Goal: Transaction & Acquisition: Purchase product/service

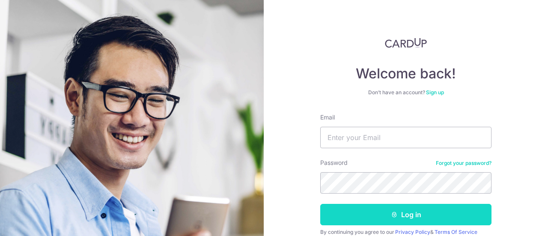
scroll to position [43, 0]
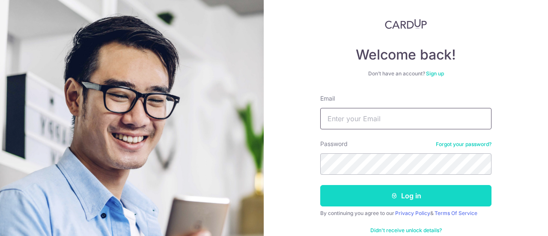
type input "[EMAIL_ADDRESS][DOMAIN_NAME]"
click at [357, 192] on button "Log in" at bounding box center [405, 195] width 171 height 21
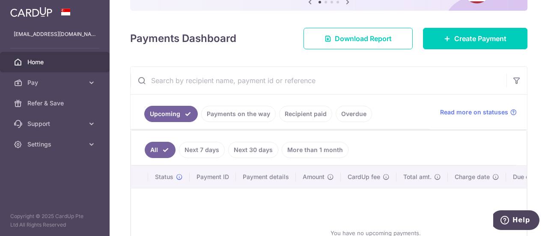
scroll to position [86, 0]
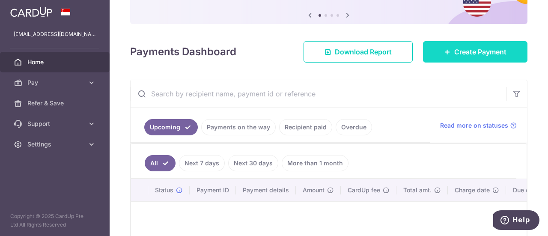
click at [449, 48] on link "Create Payment" at bounding box center [475, 51] width 104 height 21
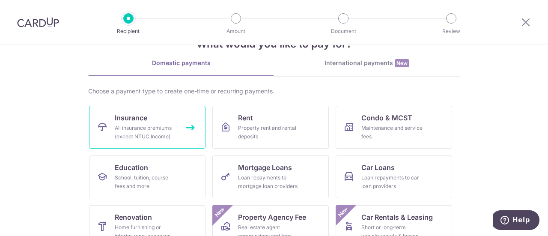
scroll to position [43, 0]
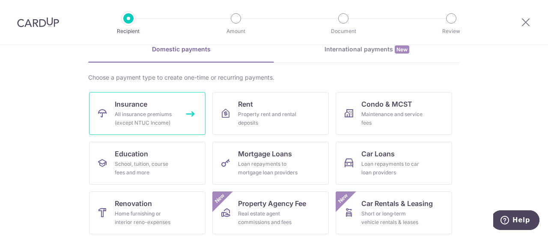
click at [163, 122] on div "All insurance premiums (except NTUC Income)" at bounding box center [146, 118] width 62 height 17
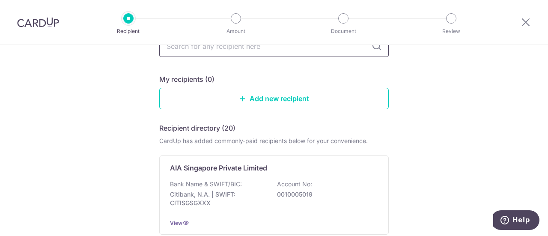
scroll to position [86, 0]
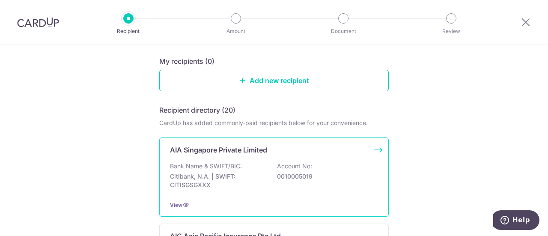
click at [192, 149] on p "AIA Singapore Private Limited" at bounding box center [218, 150] width 97 height 10
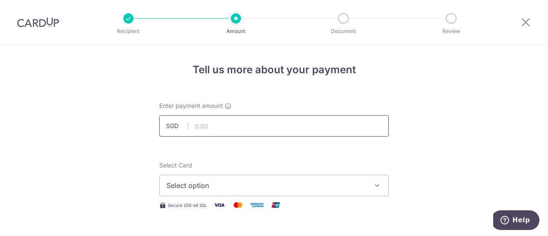
click at [202, 129] on input "text" at bounding box center [274, 125] width 230 height 21
type input "3,110.00"
click at [185, 190] on span "Select option" at bounding box center [267, 185] width 200 height 10
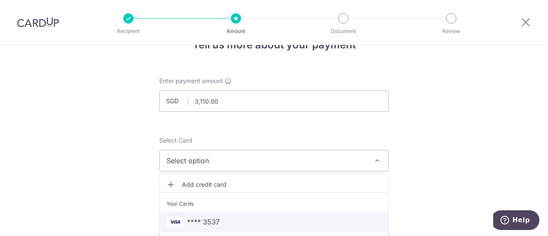
scroll to position [43, 0]
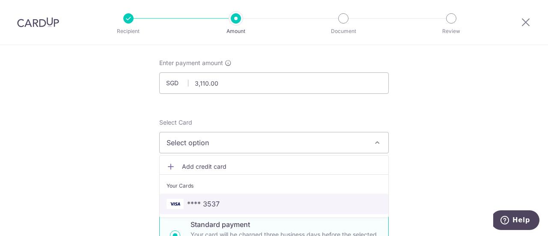
click at [187, 199] on span "**** 3537" at bounding box center [203, 204] width 33 height 10
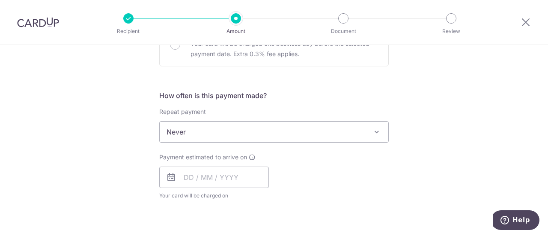
scroll to position [300, 0]
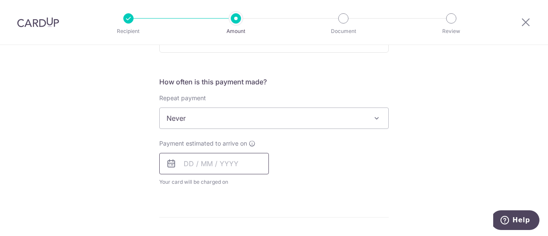
click at [200, 156] on input "text" at bounding box center [214, 163] width 110 height 21
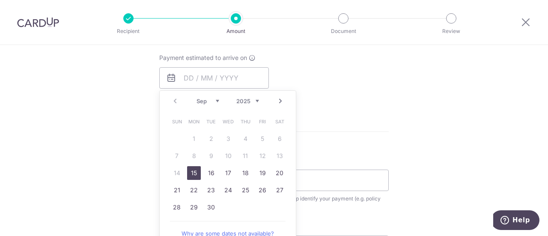
click at [115, 111] on div "Tell us more about your payment Enter payment amount SGD 3,110.00 3110.00 Selec…" at bounding box center [274, 47] width 548 height 775
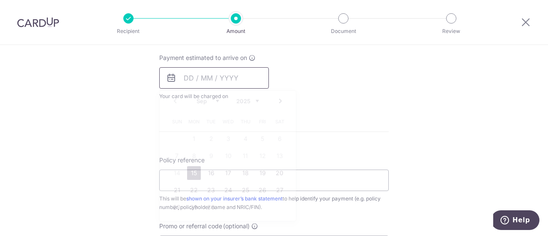
click at [219, 74] on input "text" at bounding box center [214, 77] width 110 height 21
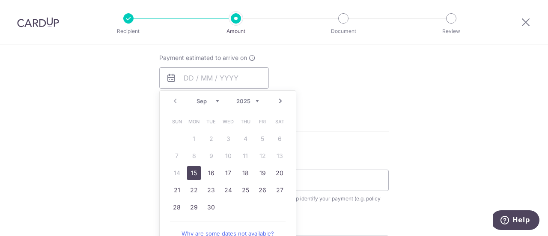
click at [278, 101] on link "Next" at bounding box center [280, 101] width 10 height 10
click at [223, 137] on link "1" at bounding box center [228, 139] width 14 height 14
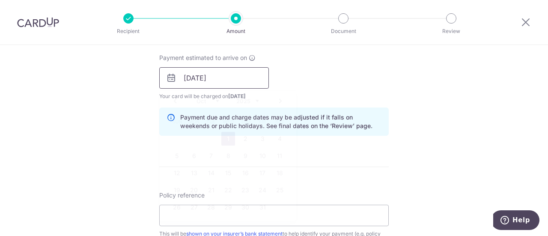
click at [249, 81] on input "01/10/2025" at bounding box center [214, 77] width 110 height 21
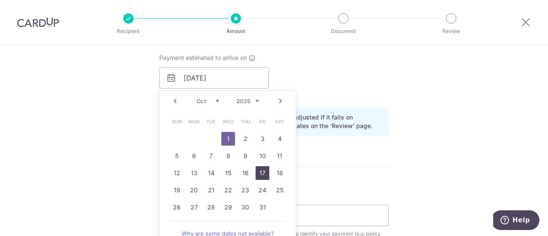
drag, startPoint x: 258, startPoint y: 172, endPoint x: 137, endPoint y: 136, distance: 126.8
click at [258, 172] on link "17" at bounding box center [263, 173] width 14 height 14
type input "[DATE]"
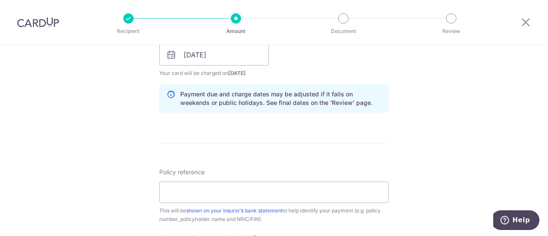
scroll to position [428, 0]
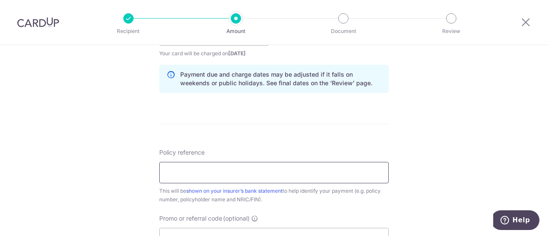
click at [233, 179] on input "Policy reference" at bounding box center [274, 172] width 230 height 21
paste input "L544689916"
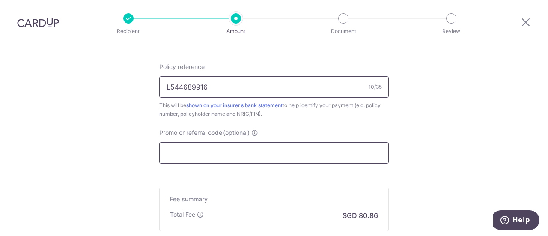
type input "L544689916"
click at [180, 157] on input "Promo or referral code (optional)" at bounding box center [274, 152] width 230 height 21
paste input "OFF225"
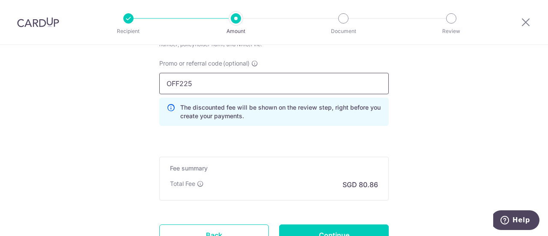
scroll to position [642, 0]
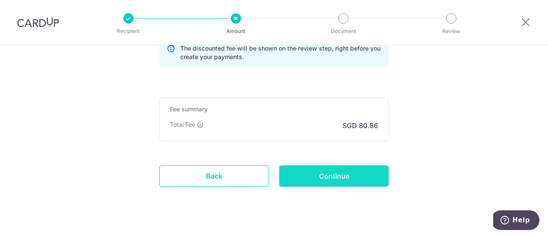
type input "OFF225"
click at [289, 172] on input "Continue" at bounding box center [334, 175] width 110 height 21
type input "Create Schedule"
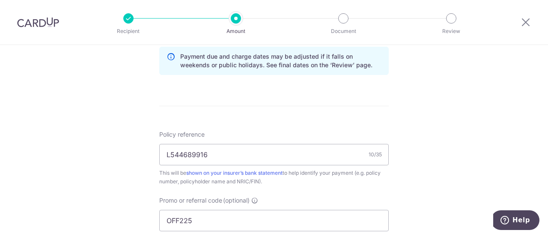
scroll to position [506, 0]
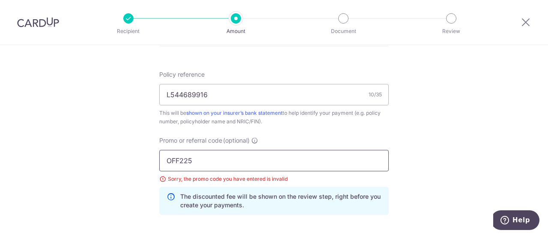
click at [167, 159] on input "OFF225" at bounding box center [274, 160] width 230 height 21
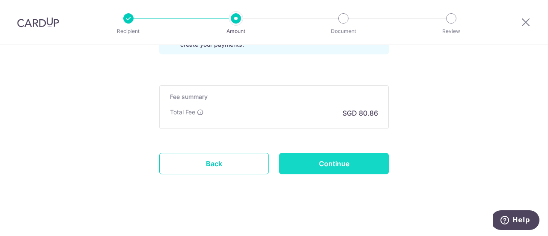
type input "OFF225"
click at [346, 160] on input "Continue" at bounding box center [334, 163] width 110 height 21
type input "Update Schedule"
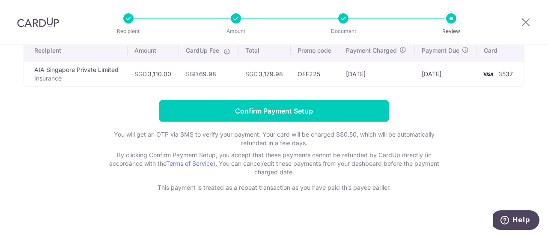
scroll to position [76, 0]
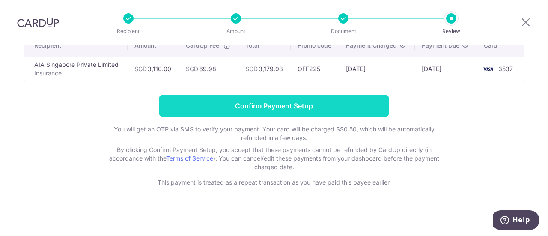
click at [274, 99] on input "Confirm Payment Setup" at bounding box center [274, 105] width 230 height 21
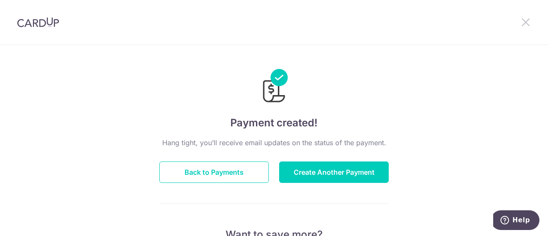
click at [525, 23] on icon at bounding box center [526, 22] width 10 height 11
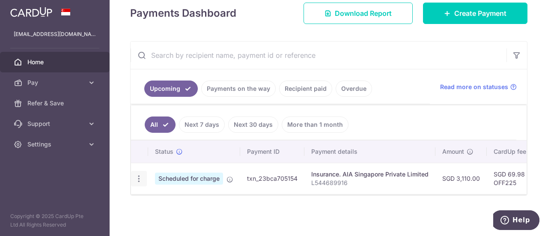
click at [135, 174] on icon "button" at bounding box center [138, 178] width 9 height 9
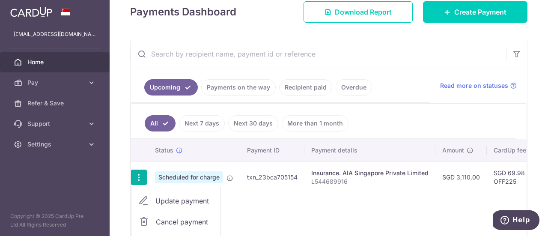
click at [161, 197] on span "Update payment" at bounding box center [184, 201] width 58 height 10
radio input "true"
type input "3,110.00"
type input "[DATE]"
type input "L544689916"
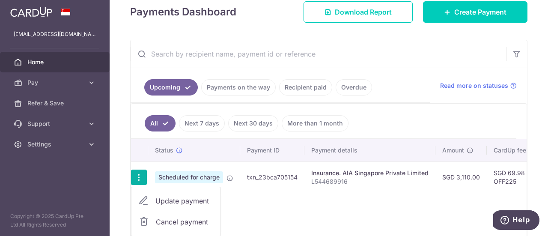
type input "OFF225"
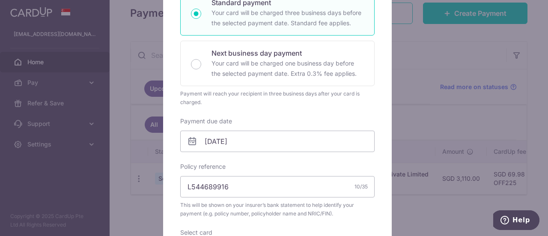
scroll to position [214, 0]
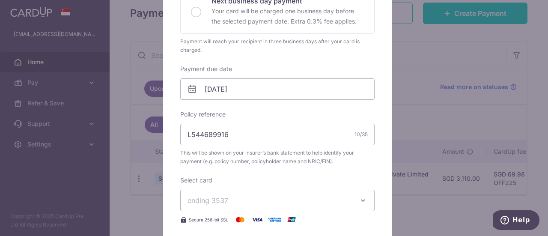
click at [238, 196] on span "ending 3537" at bounding box center [270, 200] width 164 height 10
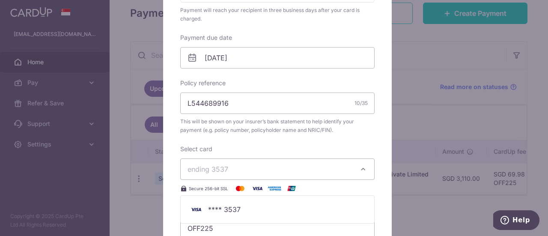
scroll to position [343, 0]
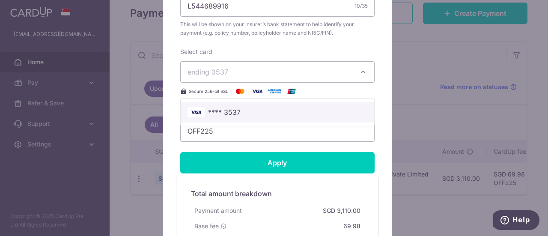
click at [296, 115] on span "**** 3537" at bounding box center [278, 112] width 180 height 10
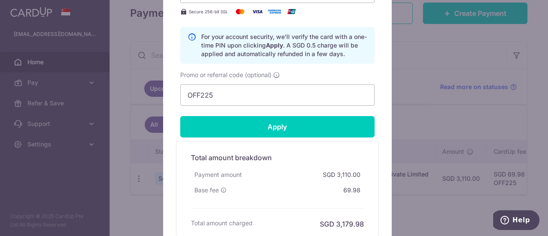
scroll to position [428, 0]
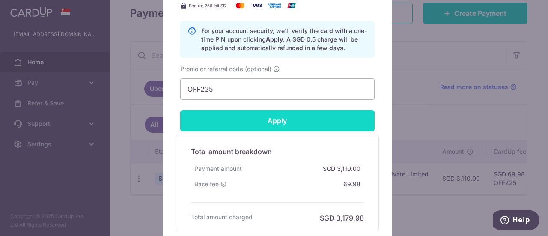
click at [245, 113] on input "Apply" at bounding box center [277, 120] width 194 height 21
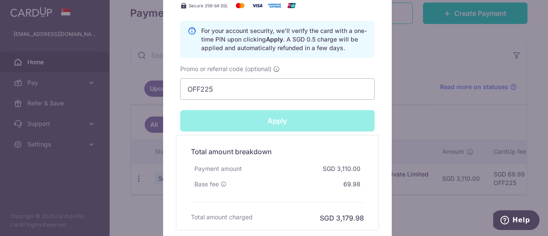
type input "Successfully Applied"
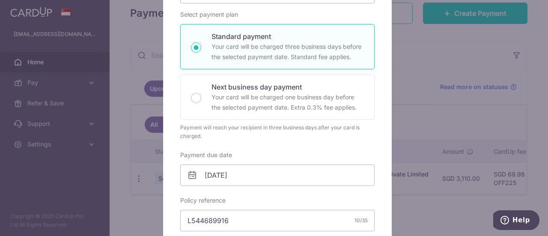
scroll to position [30, 0]
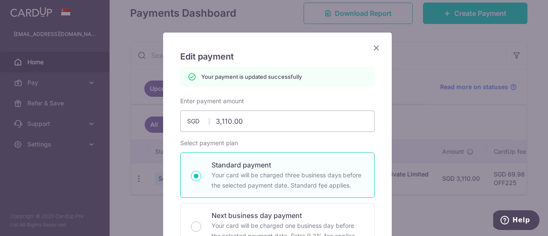
click at [372, 46] on icon "Close" at bounding box center [376, 47] width 10 height 11
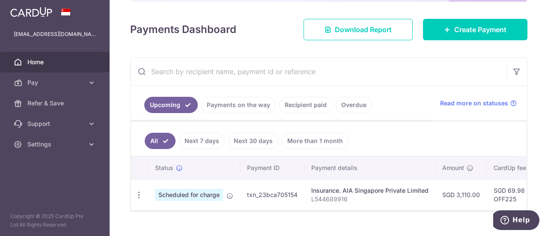
scroll to position [125, 0]
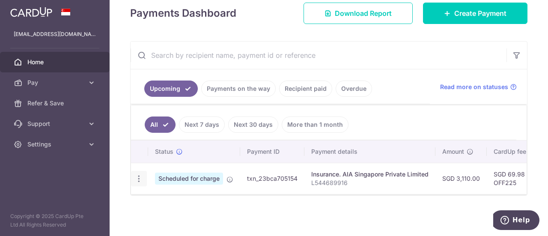
click at [137, 178] on icon "button" at bounding box center [138, 178] width 9 height 9
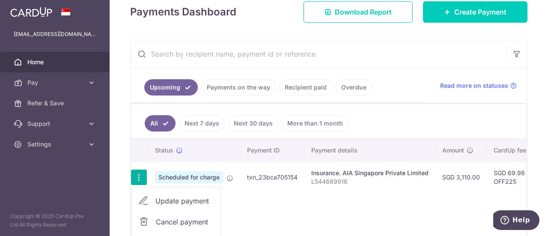
click at [164, 214] on link "Cancel payment" at bounding box center [175, 221] width 89 height 21
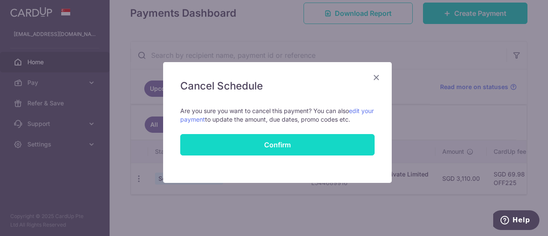
click at [242, 138] on button "Confirm" at bounding box center [277, 144] width 194 height 21
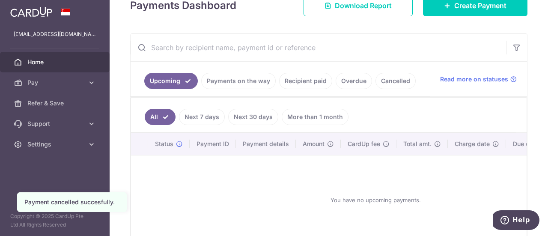
scroll to position [86, 0]
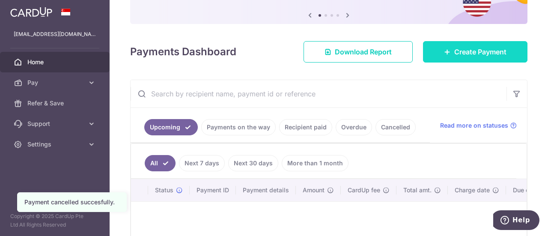
click at [444, 57] on link "Create Payment" at bounding box center [475, 51] width 104 height 21
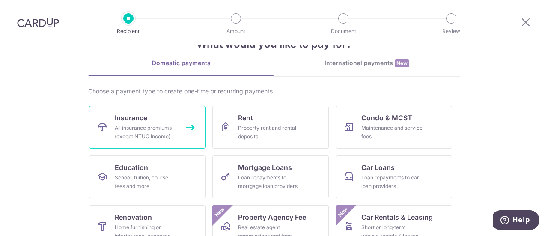
scroll to position [43, 0]
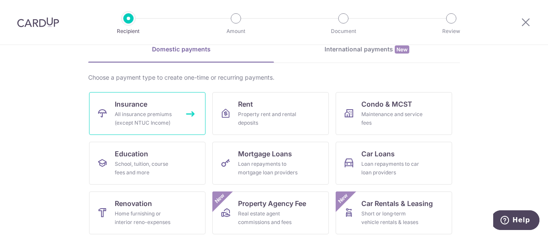
click at [148, 126] on div "All insurance premiums (except NTUC Income)" at bounding box center [146, 118] width 62 height 17
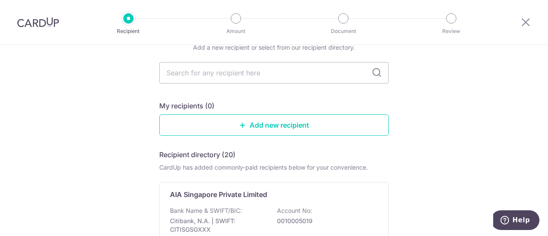
scroll to position [86, 0]
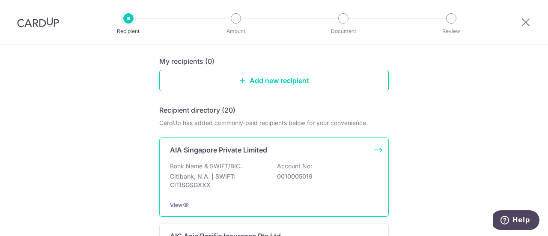
click at [244, 174] on p "Citibank, N.A. | SWIFT: CITISGSGXXX" at bounding box center [218, 180] width 96 height 17
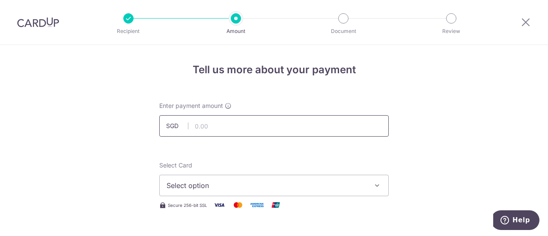
click at [197, 132] on input "text" at bounding box center [274, 125] width 230 height 21
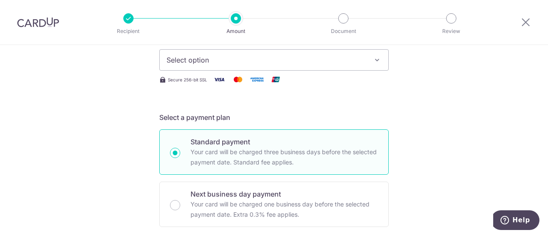
scroll to position [128, 0]
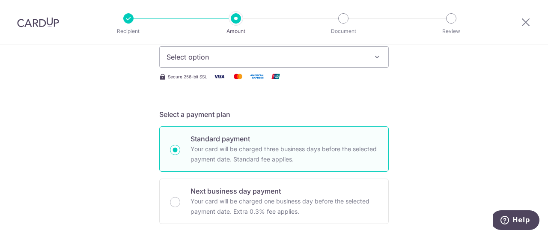
type input "3,110.00"
click at [188, 62] on span "Select option" at bounding box center [267, 57] width 200 height 10
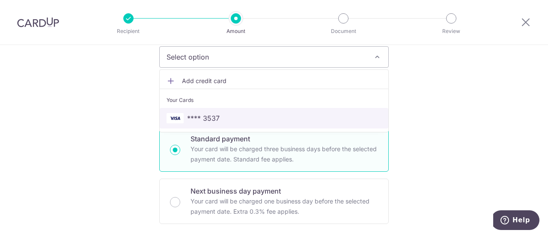
click at [187, 118] on span "**** 3537" at bounding box center [203, 118] width 33 height 10
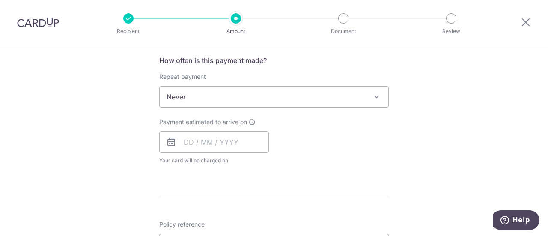
scroll to position [343, 0]
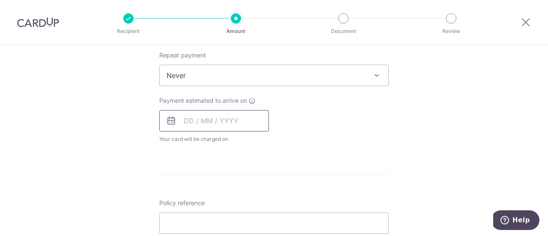
click at [197, 125] on input "text" at bounding box center [214, 120] width 110 height 21
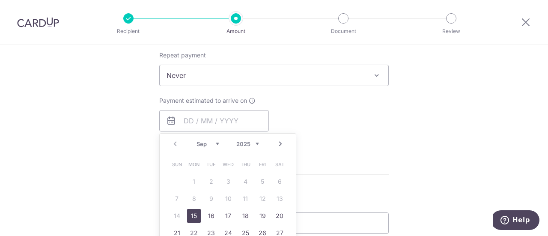
click at [120, 172] on div "Tell us more about your payment Enter payment amount SGD 3,110.00 3110.00 Selec…" at bounding box center [274, 89] width 548 height 775
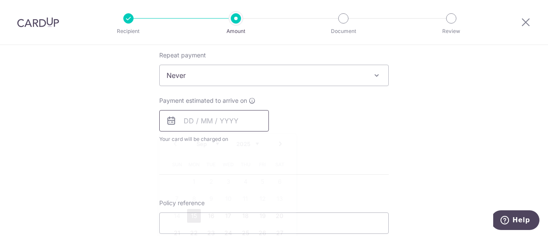
click at [252, 116] on input "text" at bounding box center [214, 120] width 110 height 21
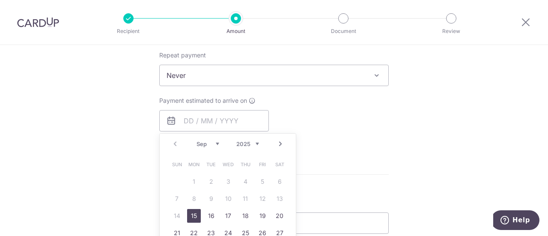
click at [275, 147] on link "Next" at bounding box center [280, 144] width 10 height 10
click at [261, 217] on link "17" at bounding box center [263, 216] width 14 height 14
type input "17/10/2025"
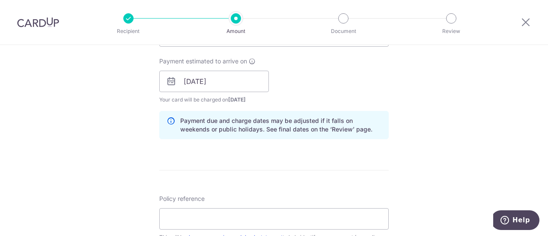
scroll to position [428, 0]
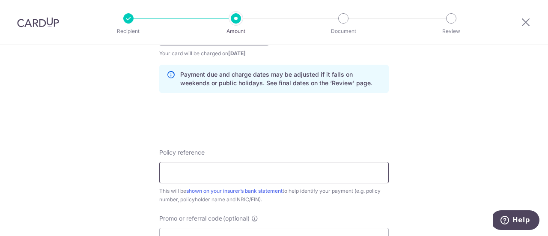
click at [184, 169] on input "Policy reference" at bounding box center [274, 172] width 230 height 21
paste input "L544689916"
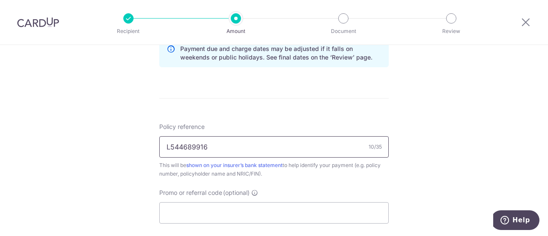
scroll to position [514, 0]
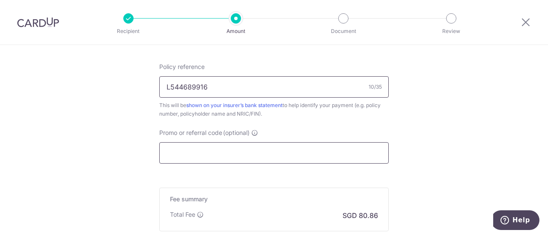
type input "L544689916"
click at [235, 155] on input "Promo or referral code (optional)" at bounding box center [274, 152] width 230 height 21
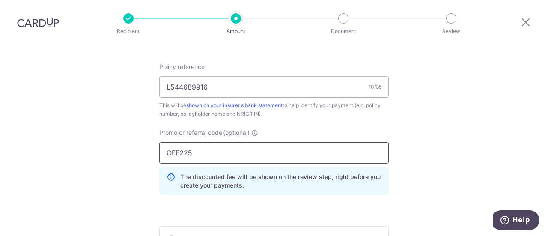
type input "OFF225"
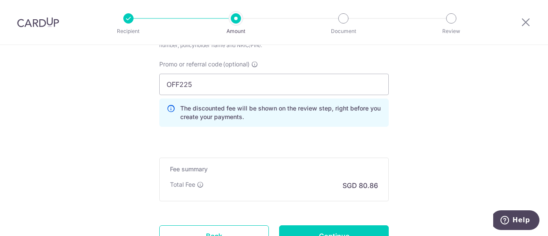
scroll to position [642, 0]
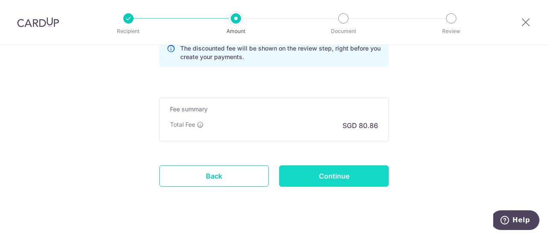
click at [337, 170] on input "Continue" at bounding box center [334, 175] width 110 height 21
type input "Create Schedule"
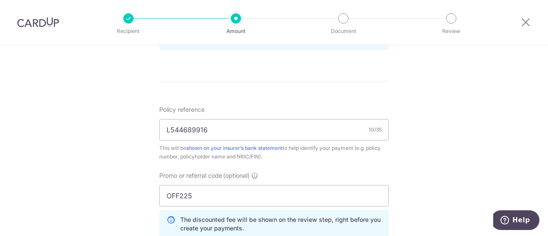
scroll to position [471, 0]
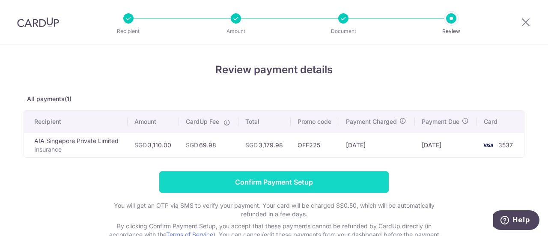
click at [308, 185] on input "Confirm Payment Setup" at bounding box center [274, 181] width 230 height 21
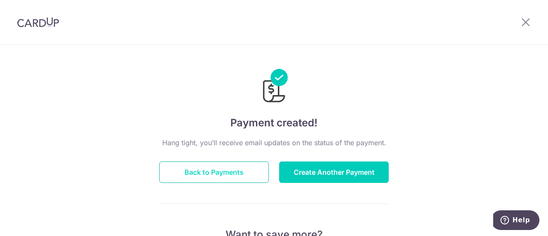
click at [194, 171] on button "Back to Payments" at bounding box center [214, 171] width 110 height 21
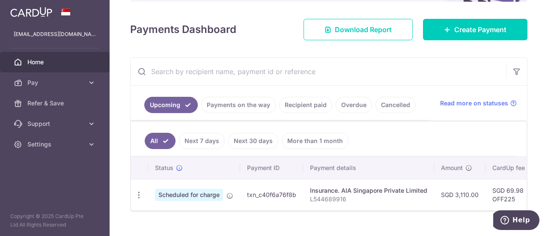
scroll to position [125, 0]
